Goal: Task Accomplishment & Management: Use online tool/utility

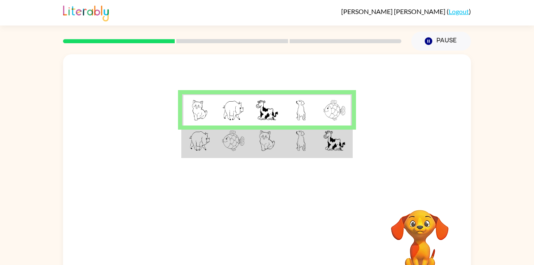
drag, startPoint x: 200, startPoint y: 112, endPoint x: 185, endPoint y: 106, distance: 16.3
click at [185, 106] on td at bounding box center [199, 110] width 34 height 32
click at [275, 116] on img at bounding box center [267, 110] width 22 height 21
click at [222, 108] on img at bounding box center [233, 110] width 22 height 21
click at [223, 116] on img at bounding box center [233, 110] width 22 height 21
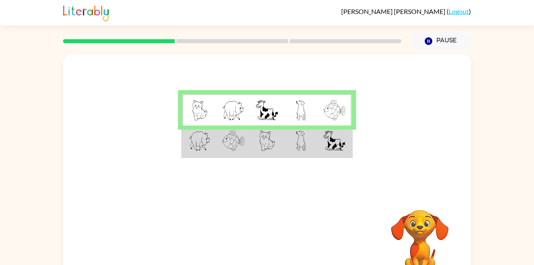
click at [332, 125] on td at bounding box center [335, 110] width 34 height 32
click at [337, 152] on td at bounding box center [335, 142] width 34 height 32
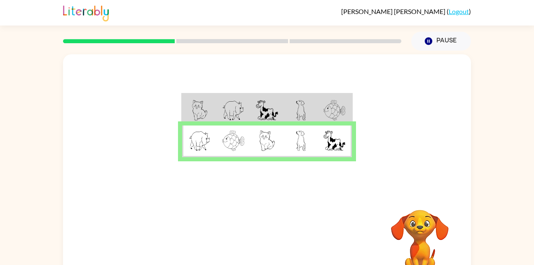
click at [307, 110] on td at bounding box center [301, 110] width 34 height 32
click at [272, 226] on div "Your browser must support playing .mp4 files to use Literably. Please try using…" at bounding box center [267, 243] width 408 height 93
click at [274, 236] on button "button" at bounding box center [267, 243] width 53 height 30
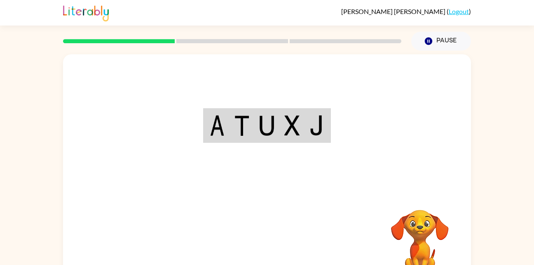
click at [318, 161] on div at bounding box center [267, 123] width 408 height 138
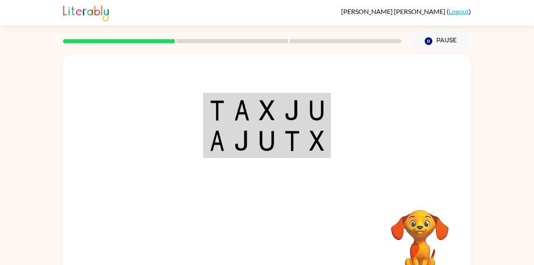
click at [386, 195] on div "Your browser must support playing .mp4 files to use Literably. Please try using…" at bounding box center [267, 171] width 408 height 235
click at [268, 99] on td at bounding box center [267, 110] width 25 height 32
click at [270, 126] on td at bounding box center [267, 142] width 25 height 32
click at [268, 120] on img at bounding box center [267, 110] width 16 height 21
click at [272, 131] on img at bounding box center [267, 141] width 16 height 21
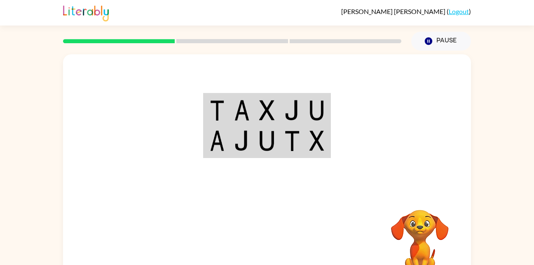
click at [438, 31] on div "Pause Pause" at bounding box center [441, 41] width 70 height 29
click at [446, 45] on button "Pause Pause" at bounding box center [441, 41] width 60 height 19
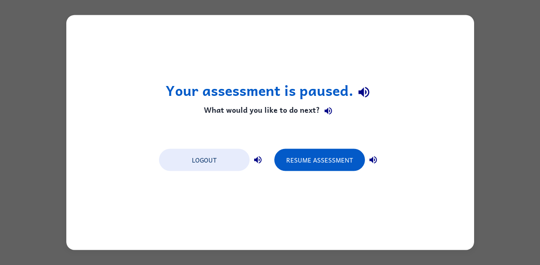
click at [185, 173] on div "Logout Resume Assessment" at bounding box center [270, 159] width 231 height 31
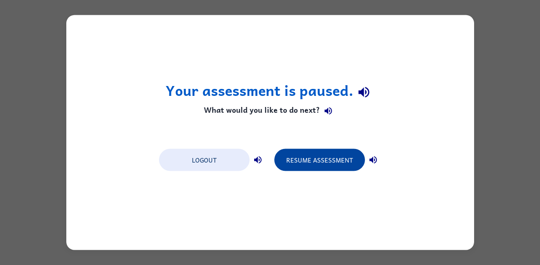
click at [317, 162] on button "Resume Assessment" at bounding box center [319, 160] width 91 height 22
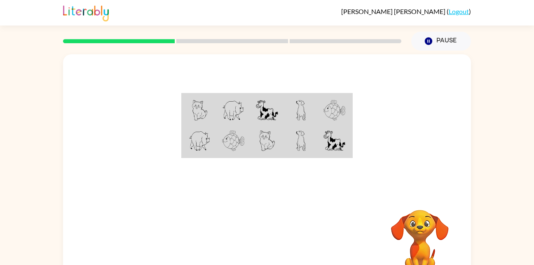
click at [279, 132] on td at bounding box center [267, 142] width 34 height 32
click at [280, 147] on td at bounding box center [267, 142] width 34 height 32
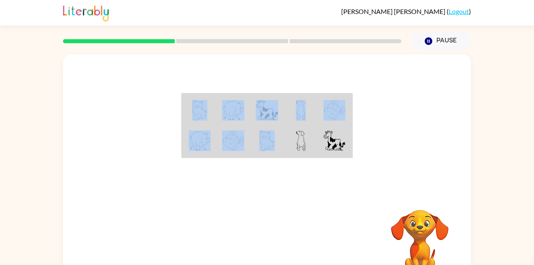
click at [280, 147] on td at bounding box center [267, 142] width 34 height 32
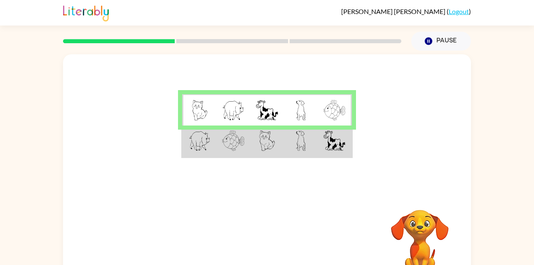
drag, startPoint x: 280, startPoint y: 147, endPoint x: 268, endPoint y: 136, distance: 16.1
click at [268, 136] on img at bounding box center [267, 141] width 16 height 21
click at [267, 136] on img at bounding box center [267, 141] width 16 height 21
click at [277, 148] on td at bounding box center [267, 142] width 34 height 32
click at [278, 155] on td at bounding box center [267, 142] width 34 height 32
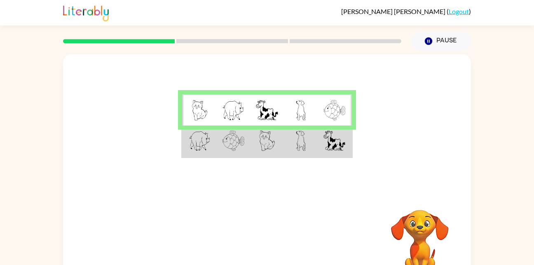
click at [278, 155] on td at bounding box center [267, 142] width 34 height 32
click at [284, 129] on td at bounding box center [267, 142] width 34 height 32
click at [300, 144] on img at bounding box center [301, 141] width 10 height 21
click at [298, 141] on img at bounding box center [301, 141] width 10 height 21
click at [296, 140] on img at bounding box center [301, 141] width 10 height 21
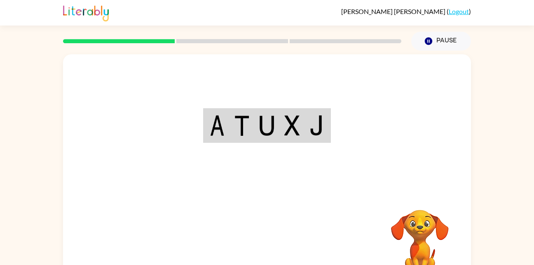
click at [249, 246] on div "Your browser must support playing .mp4 files to use Literably. Please try using…" at bounding box center [267, 171] width 408 height 235
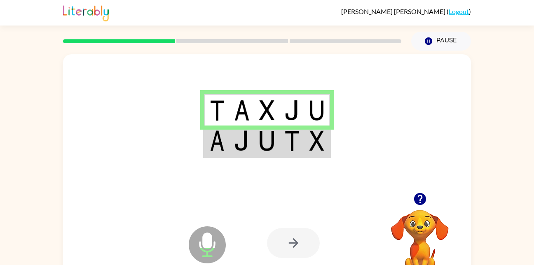
click at [238, 110] on img at bounding box center [242, 110] width 16 height 21
click at [316, 147] on img at bounding box center [317, 141] width 15 height 21
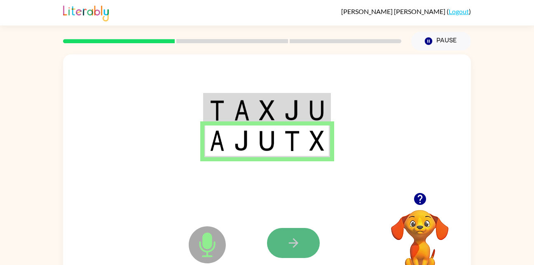
click at [293, 238] on icon "button" at bounding box center [293, 243] width 14 height 14
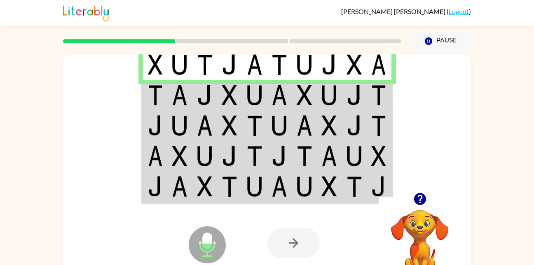
click at [256, 70] on img at bounding box center [255, 64] width 16 height 21
click at [256, 77] on td at bounding box center [254, 65] width 25 height 32
click at [159, 92] on img at bounding box center [155, 95] width 15 height 21
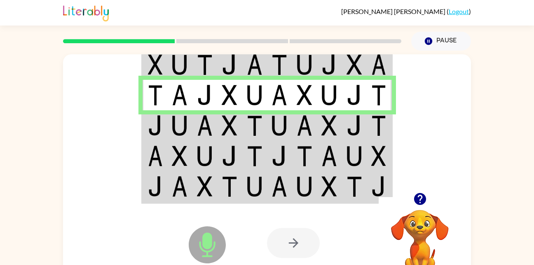
click at [197, 122] on img at bounding box center [205, 125] width 16 height 21
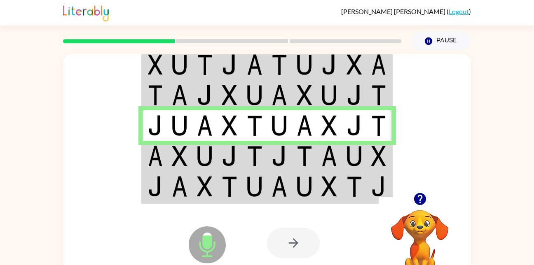
click at [173, 99] on img at bounding box center [180, 95] width 16 height 21
click at [380, 131] on img at bounding box center [378, 125] width 15 height 21
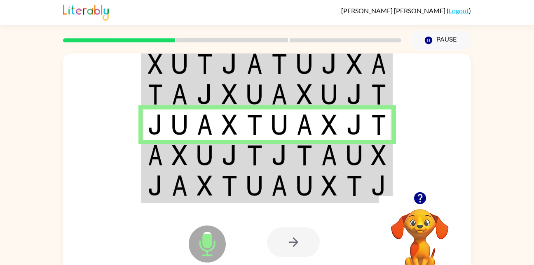
drag, startPoint x: 195, startPoint y: 148, endPoint x: 220, endPoint y: 134, distance: 28.5
click at [220, 134] on tbody at bounding box center [267, 125] width 249 height 155
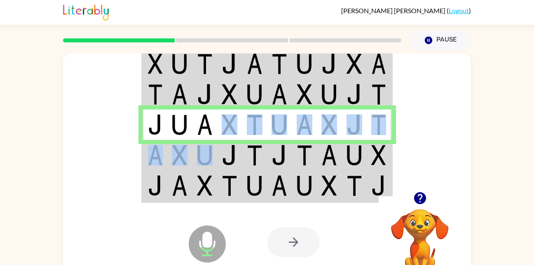
click at [220, 134] on td at bounding box center [229, 125] width 25 height 30
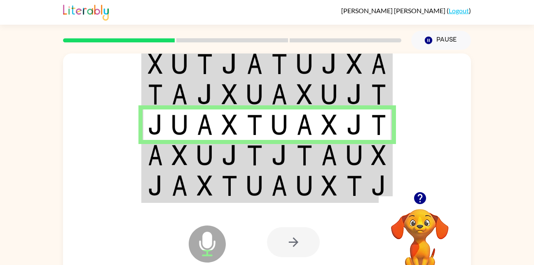
click at [174, 154] on img at bounding box center [180, 155] width 16 height 21
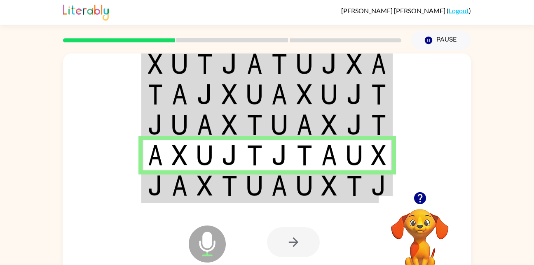
click at [355, 195] on img at bounding box center [355, 186] width 16 height 21
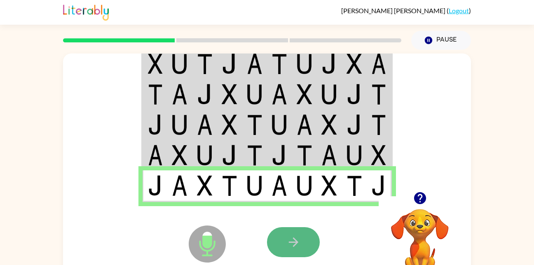
drag, startPoint x: 300, startPoint y: 229, endPoint x: 300, endPoint y: 241, distance: 12.4
click at [300, 241] on icon "button" at bounding box center [293, 242] width 14 height 14
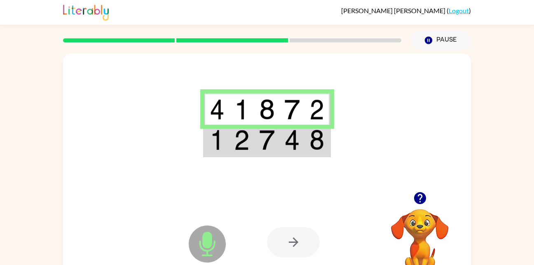
click at [225, 139] on td at bounding box center [216, 141] width 25 height 32
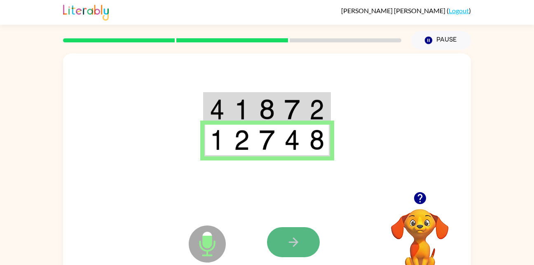
click at [276, 233] on button "button" at bounding box center [293, 243] width 53 height 30
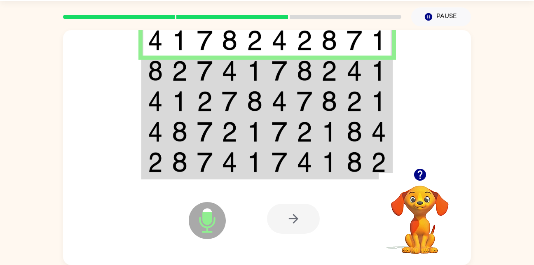
scroll to position [0, 0]
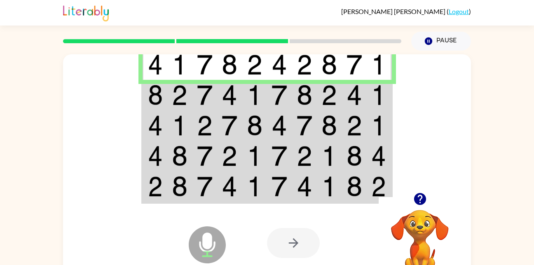
click at [302, 100] on img at bounding box center [305, 95] width 16 height 21
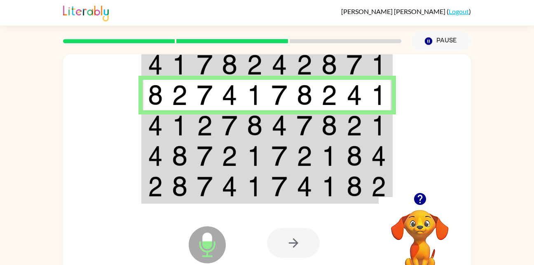
click at [353, 126] on img at bounding box center [355, 125] width 16 height 21
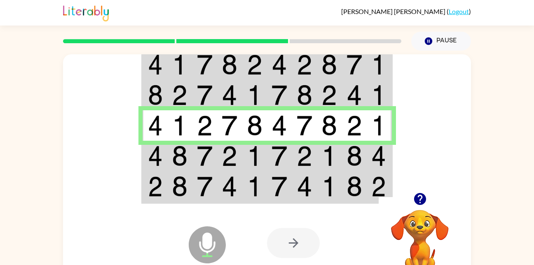
click at [368, 154] on td at bounding box center [379, 156] width 25 height 30
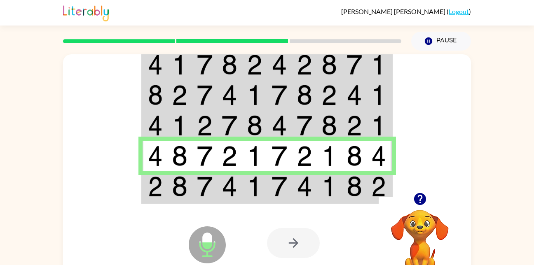
click at [211, 169] on td at bounding box center [204, 156] width 25 height 30
click at [373, 181] on img at bounding box center [378, 186] width 15 height 21
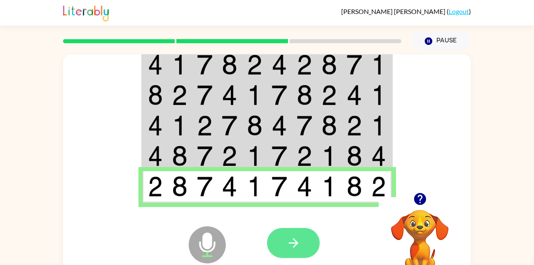
click at [288, 256] on button "button" at bounding box center [293, 243] width 53 height 30
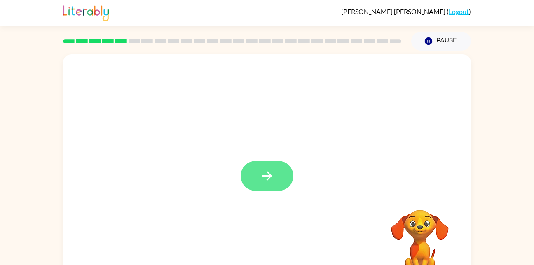
click at [275, 179] on button "button" at bounding box center [267, 176] width 53 height 30
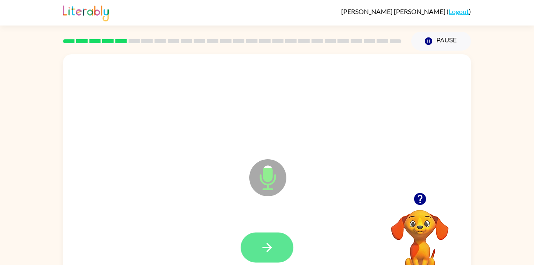
click at [264, 239] on button "button" at bounding box center [267, 248] width 53 height 30
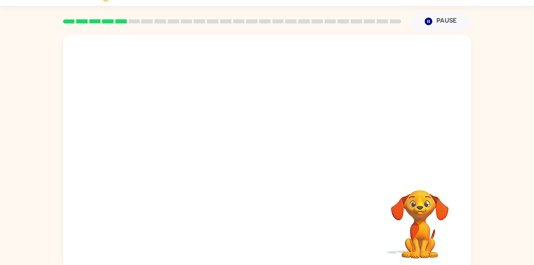
scroll to position [24, 0]
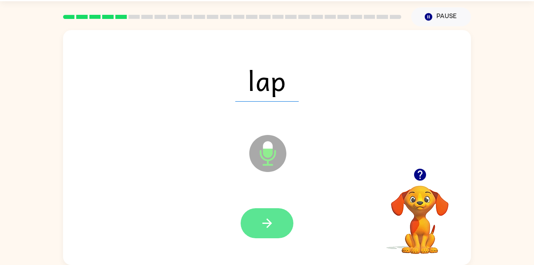
click at [265, 223] on icon "button" at bounding box center [266, 223] width 9 height 9
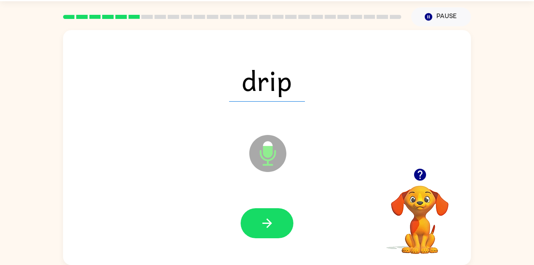
click at [412, 183] on div at bounding box center [420, 174] width 82 height 21
drag, startPoint x: 413, startPoint y: 164, endPoint x: 416, endPoint y: 167, distance: 4.7
click at [416, 167] on div "drip Microphone The Microphone is here when it is your turn to talk Your browse…" at bounding box center [267, 147] width 408 height 235
click at [432, 183] on div at bounding box center [420, 174] width 82 height 21
drag, startPoint x: 427, startPoint y: 177, endPoint x: 432, endPoint y: 182, distance: 6.7
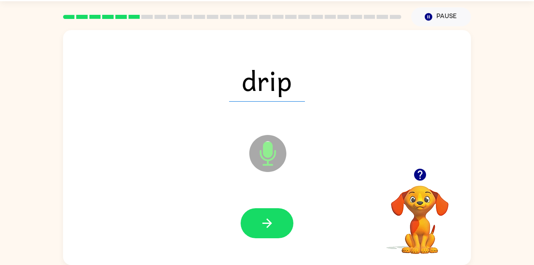
click at [432, 182] on div at bounding box center [420, 174] width 82 height 21
click at [424, 176] on icon "button" at bounding box center [420, 175] width 12 height 12
click at [273, 221] on icon "button" at bounding box center [267, 223] width 14 height 14
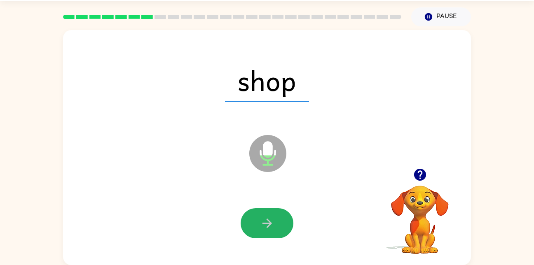
click at [273, 221] on icon "button" at bounding box center [267, 223] width 14 height 14
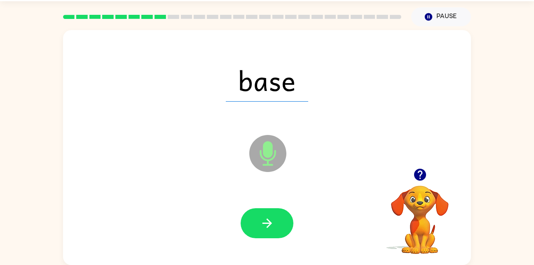
click at [273, 218] on icon "button" at bounding box center [267, 223] width 14 height 14
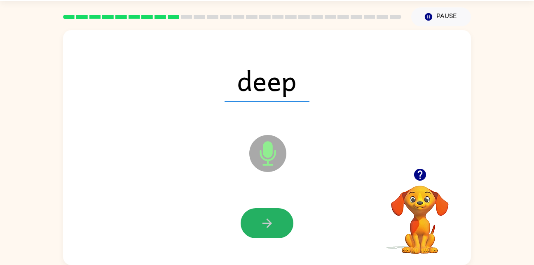
click at [273, 218] on icon "button" at bounding box center [267, 223] width 14 height 14
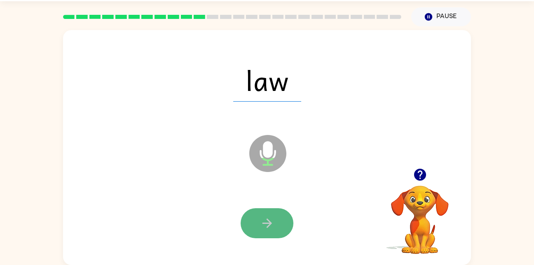
drag, startPoint x: 273, startPoint y: 218, endPoint x: 272, endPoint y: 224, distance: 5.4
click at [272, 224] on icon "button" at bounding box center [267, 223] width 14 height 14
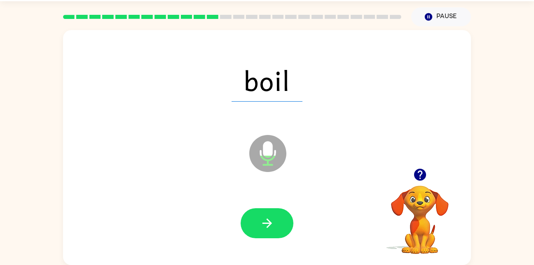
click at [430, 188] on div "Your browser must support playing .mp4 files to use Literably. Please try using…" at bounding box center [420, 209] width 82 height 91
click at [432, 194] on video "Your browser must support playing .mp4 files to use Literably. Please try using…" at bounding box center [420, 214] width 82 height 82
click at [424, 181] on icon "button" at bounding box center [420, 175] width 14 height 14
click at [152, 93] on div "curl" at bounding box center [267, 81] width 392 height 68
click at [274, 210] on button "button" at bounding box center [267, 224] width 53 height 30
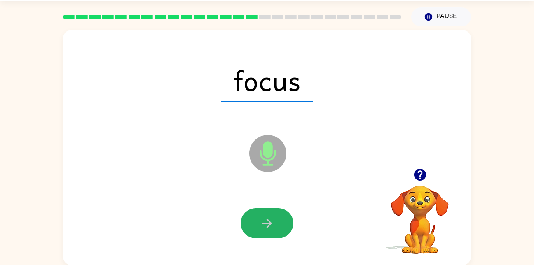
click at [274, 210] on button "button" at bounding box center [267, 224] width 53 height 30
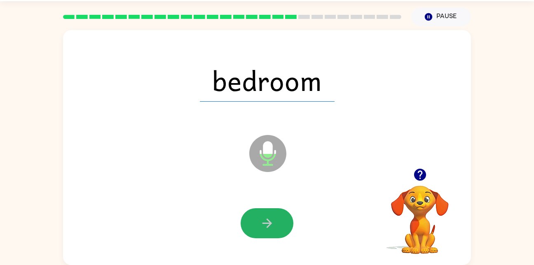
click at [271, 216] on button "button" at bounding box center [267, 224] width 53 height 30
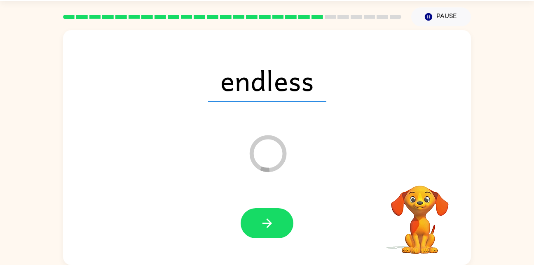
drag, startPoint x: 262, startPoint y: 213, endPoint x: 270, endPoint y: 230, distance: 19.2
click at [270, 230] on icon "button" at bounding box center [267, 223] width 14 height 14
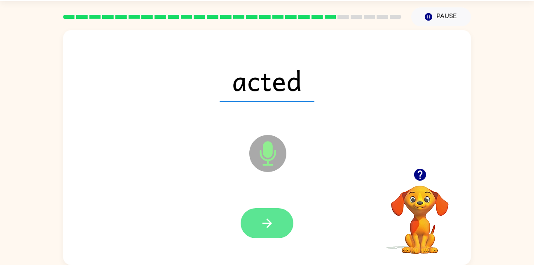
click at [273, 216] on icon "button" at bounding box center [267, 223] width 14 height 14
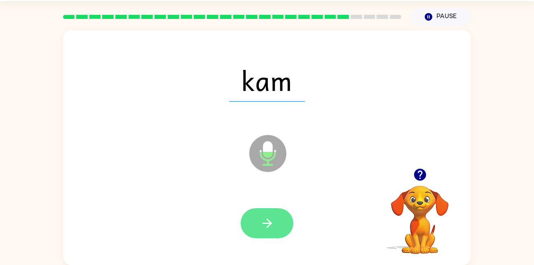
click at [266, 228] on icon "button" at bounding box center [267, 223] width 14 height 14
click at [270, 213] on button "button" at bounding box center [267, 224] width 53 height 30
click at [256, 228] on button "button" at bounding box center [267, 224] width 53 height 30
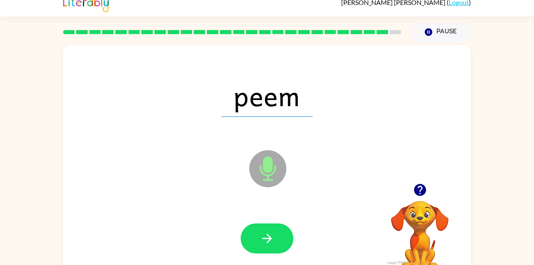
scroll to position [0, 0]
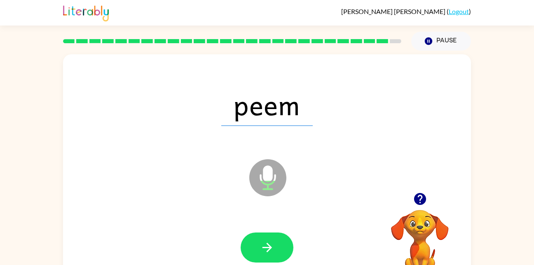
click at [244, 261] on div at bounding box center [267, 248] width 53 height 30
click at [265, 247] on icon "button" at bounding box center [267, 248] width 14 height 14
